Goal: Transaction & Acquisition: Purchase product/service

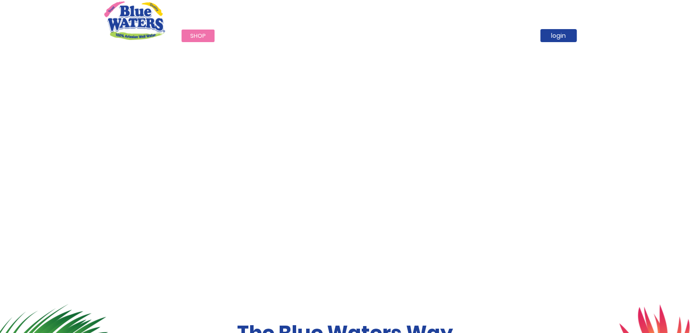
click at [202, 39] on span "Shop" at bounding box center [198, 36] width 16 height 8
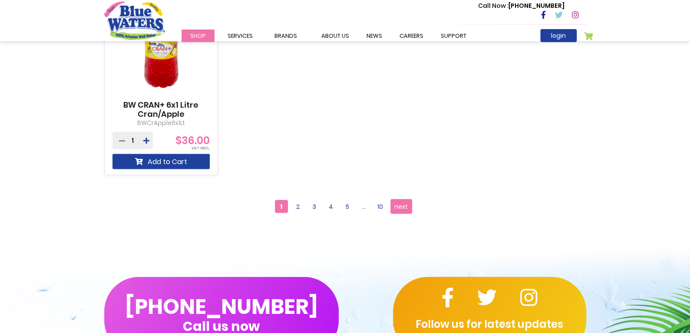
scroll to position [823, 0]
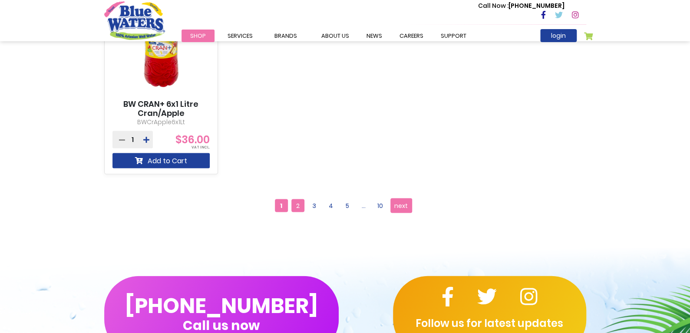
click at [296, 202] on span "2" at bounding box center [298, 205] width 13 height 13
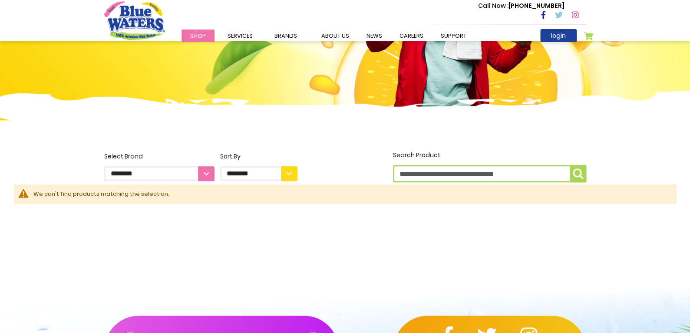
scroll to position [124, 0]
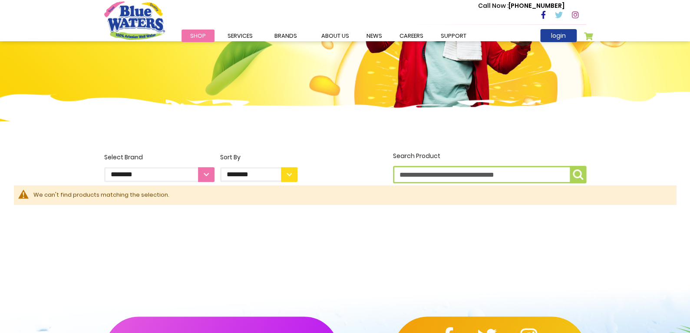
click at [208, 178] on select "**********" at bounding box center [159, 174] width 110 height 15
select select "**********"
click at [104, 167] on select "**********" at bounding box center [159, 174] width 110 height 15
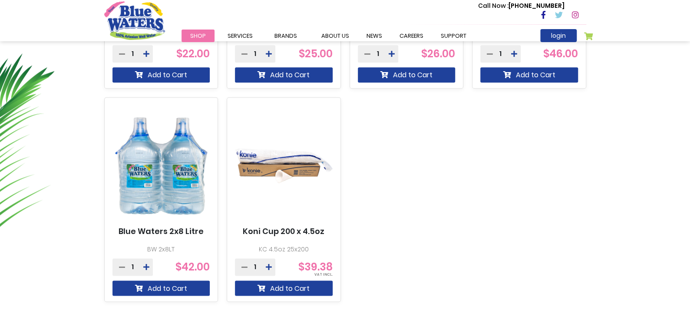
scroll to position [481, 0]
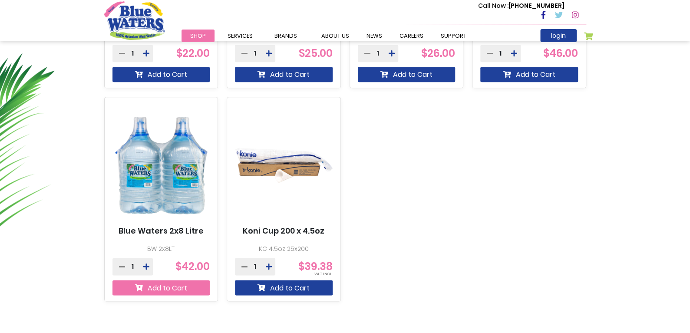
click at [192, 290] on button "Add to Cart" at bounding box center [162, 287] width 98 height 15
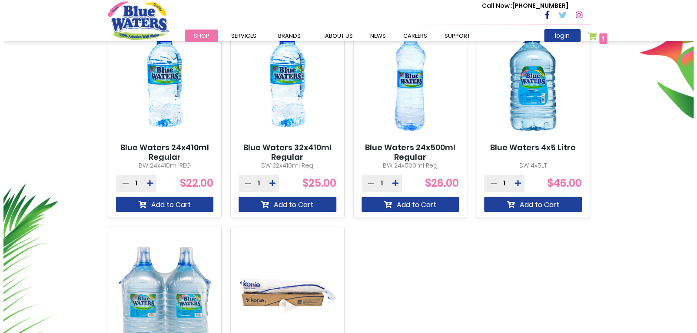
scroll to position [372, 0]
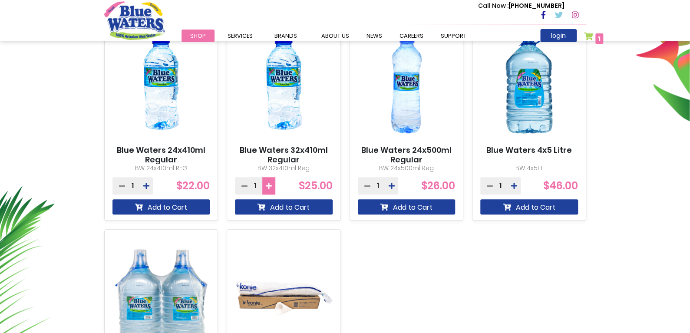
click at [271, 187] on icon at bounding box center [269, 185] width 6 height 7
click at [279, 207] on button "Add to Cart" at bounding box center [284, 206] width 98 height 15
click at [596, 39] on span "5 5 items" at bounding box center [600, 38] width 8 height 10
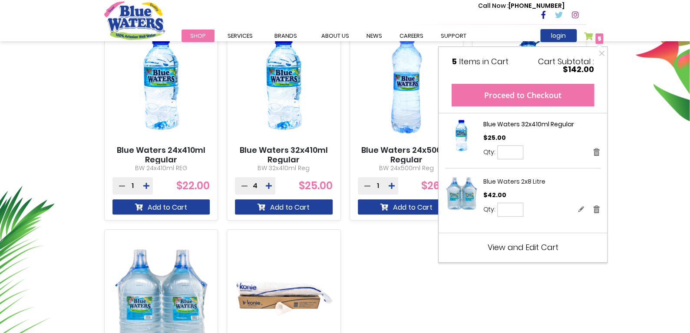
click at [534, 93] on button "Proceed to Checkout" at bounding box center [523, 95] width 143 height 23
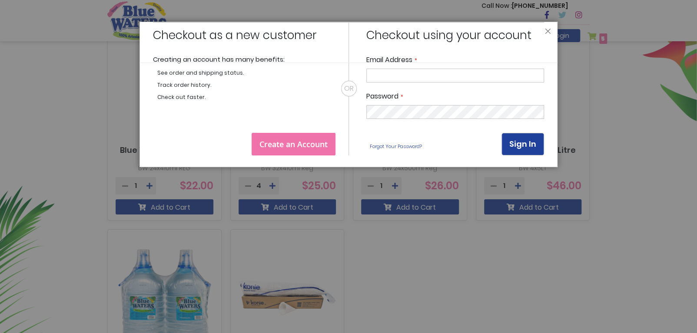
click at [312, 136] on link "Create an Account" at bounding box center [294, 144] width 84 height 23
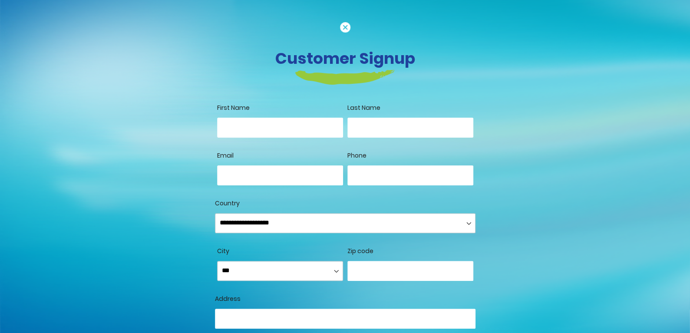
click at [345, 25] on img at bounding box center [345, 27] width 10 height 10
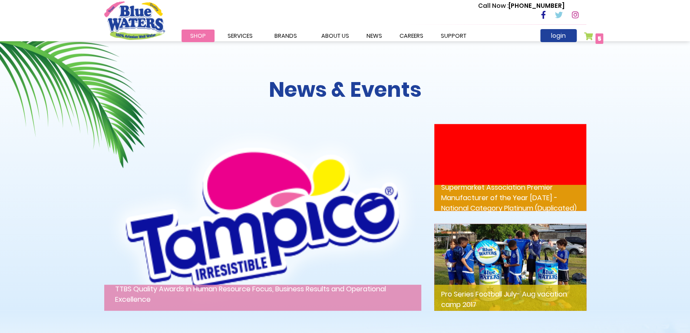
scroll to position [1134, 0]
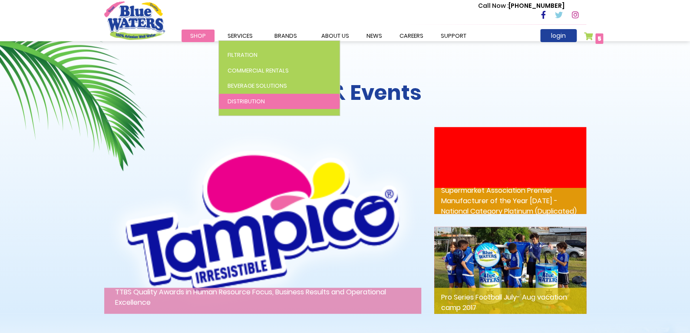
click at [250, 104] on span "Distribution" at bounding box center [246, 101] width 37 height 8
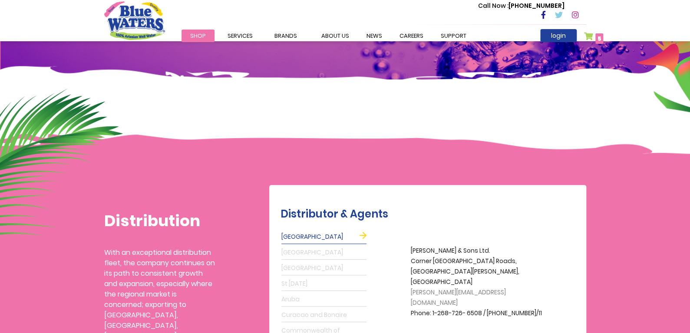
scroll to position [63, 0]
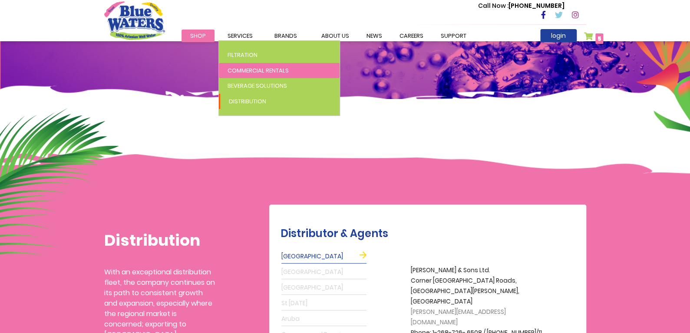
click at [244, 72] on span "Commercial Rentals" at bounding box center [258, 70] width 61 height 8
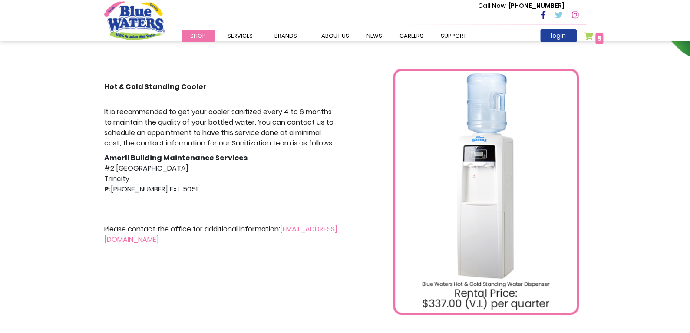
scroll to position [158, 0]
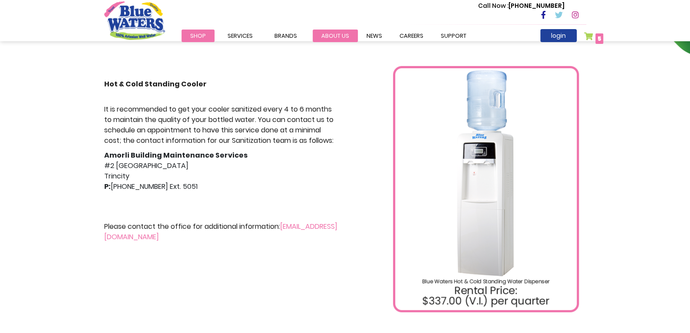
click at [346, 35] on link "about us" at bounding box center [335, 36] width 45 height 13
